Goal: Task Accomplishment & Management: Manage account settings

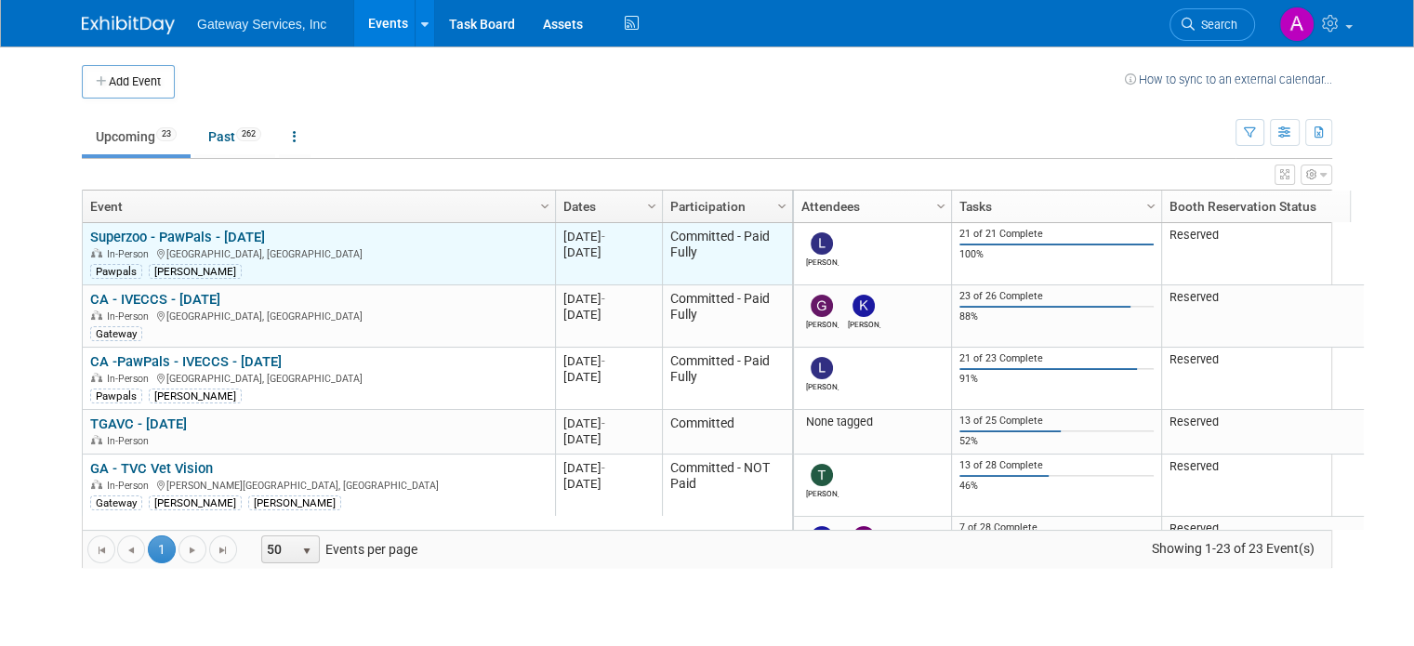
click at [249, 231] on link "Superzoo - PawPals - [DATE]" at bounding box center [177, 237] width 175 height 17
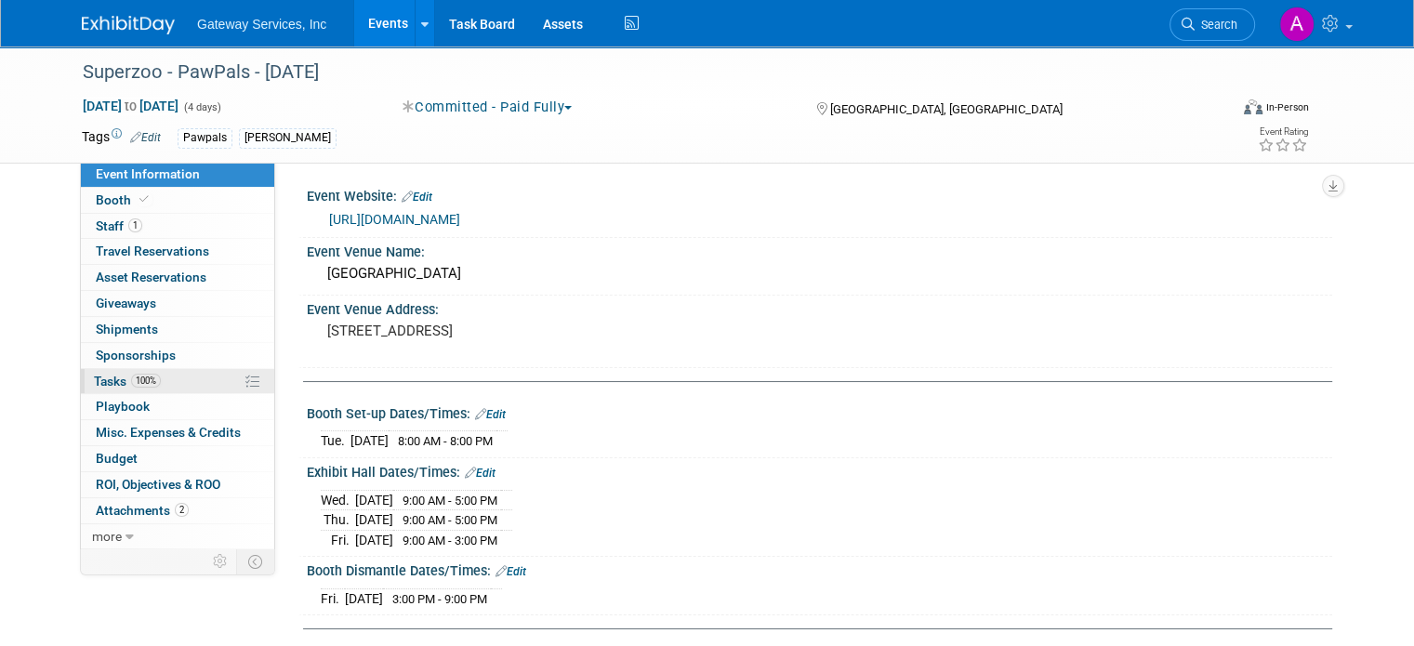
click at [165, 374] on link "100% Tasks 100%" at bounding box center [177, 381] width 193 height 25
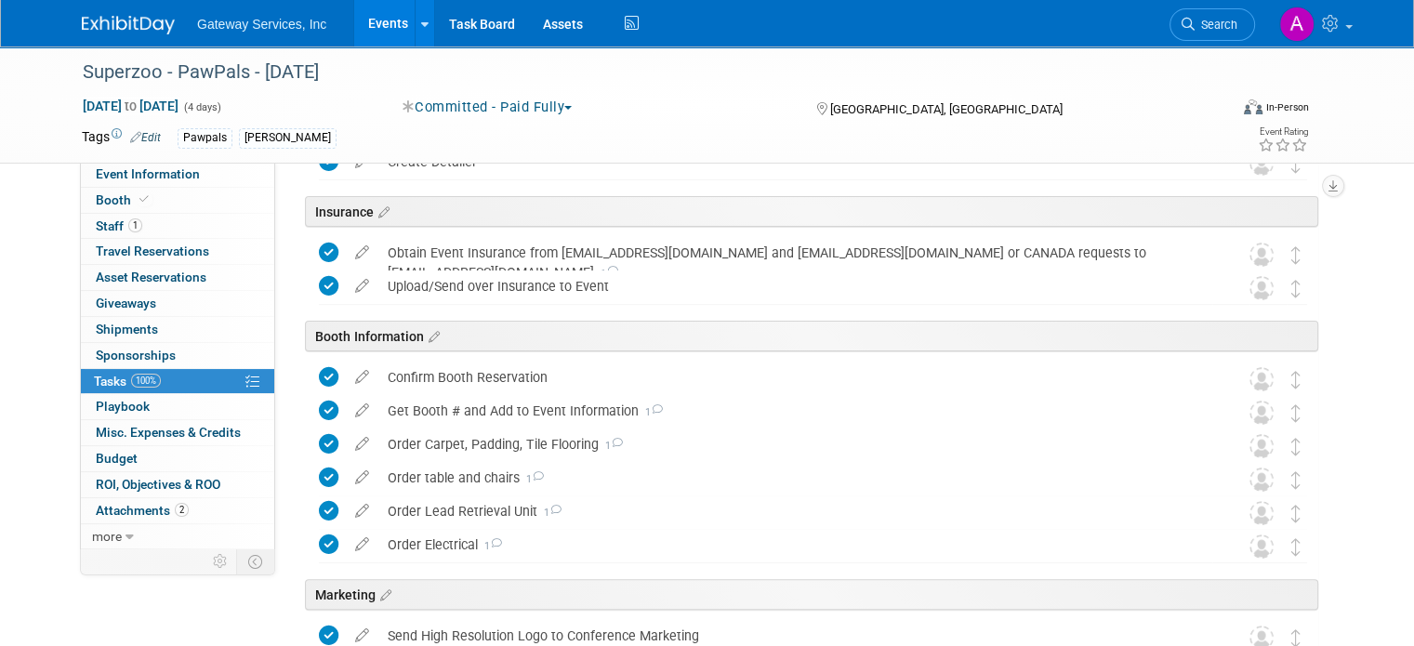
scroll to position [398, 0]
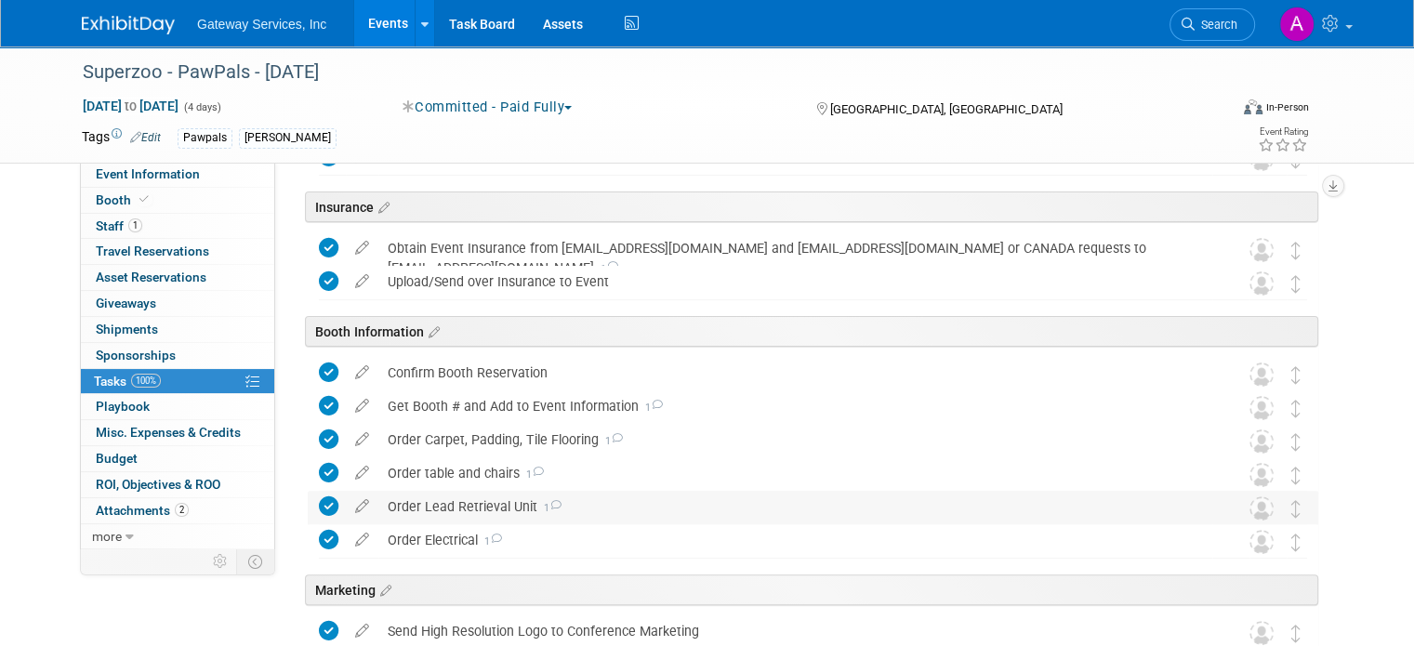
click at [427, 504] on div "Order Lead Retrieval Unit 1" at bounding box center [795, 507] width 834 height 32
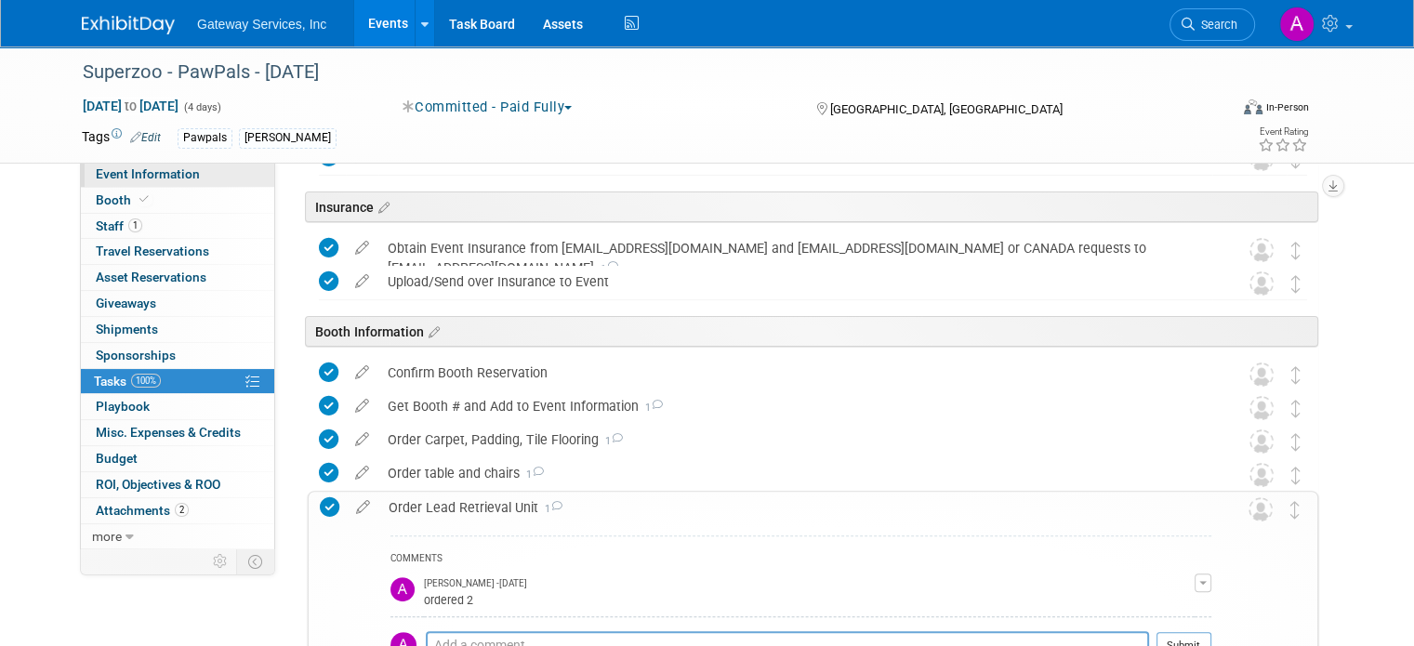
click at [177, 173] on span "Event Information" at bounding box center [148, 173] width 104 height 15
